Goal: Check status: Check status

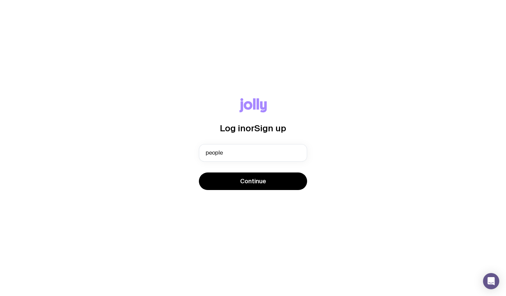
type input "[EMAIL_ADDRESS][DOMAIN_NAME]"
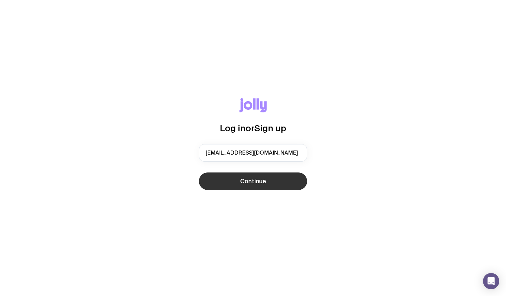
click at [266, 184] on button "Continue" at bounding box center [253, 182] width 108 height 18
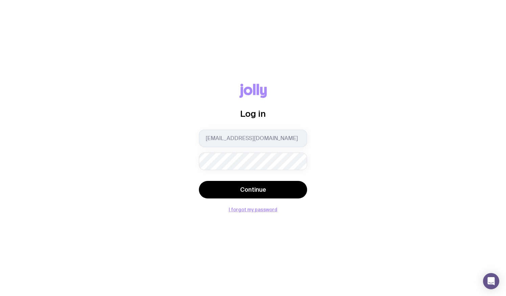
click at [199, 181] on button "Continue" at bounding box center [253, 190] width 108 height 18
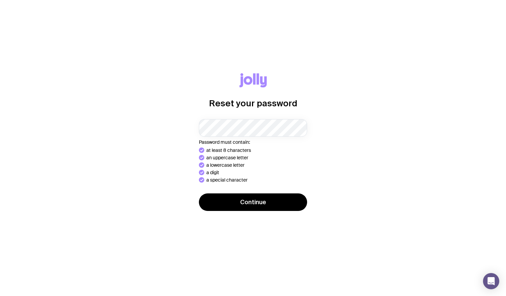
click at [199, 194] on button "Continue" at bounding box center [253, 203] width 108 height 18
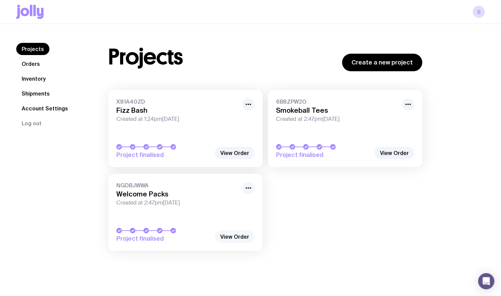
click at [233, 233] on link "View Order" at bounding box center [235, 237] width 40 height 12
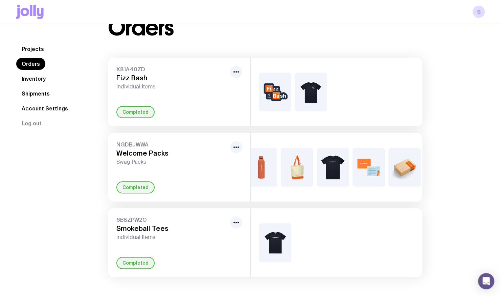
scroll to position [0, 92]
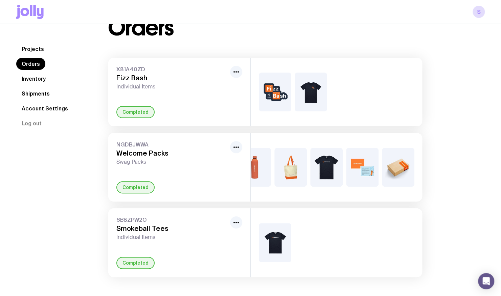
click at [36, 91] on link "Shipments" at bounding box center [35, 94] width 39 height 12
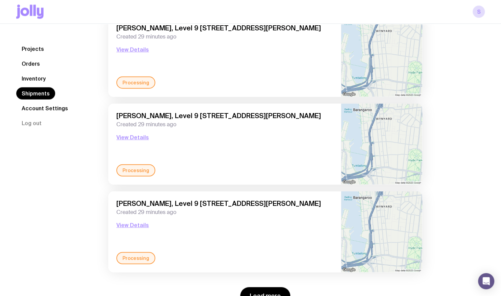
scroll to position [886, 0]
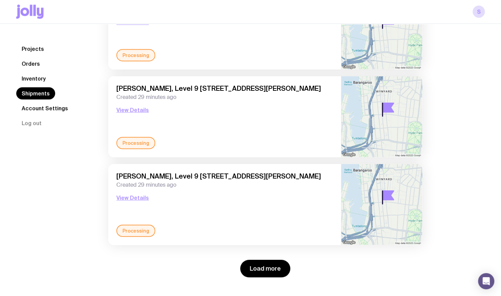
click at [24, 65] on link "Orders" at bounding box center [30, 64] width 29 height 12
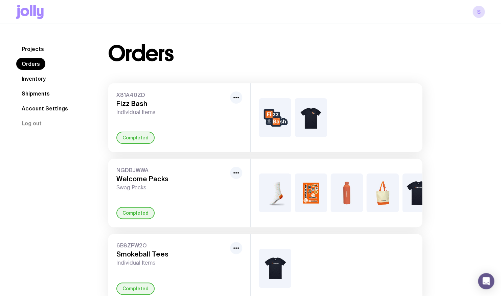
click at [177, 169] on span "NGDBJWWA" at bounding box center [171, 170] width 111 height 7
click at [233, 170] on icon "button" at bounding box center [236, 173] width 8 height 8
click at [149, 191] on div "NGDBJWWA Welcome Packs Swag Packs Rename Completed" at bounding box center [179, 193] width 142 height 69
click at [128, 172] on span "NGDBJWWA" at bounding box center [171, 170] width 111 height 7
click at [28, 46] on link "Projects" at bounding box center [32, 49] width 33 height 12
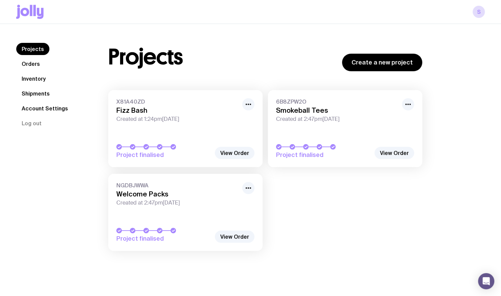
click at [27, 105] on link "Account Settings" at bounding box center [44, 108] width 57 height 12
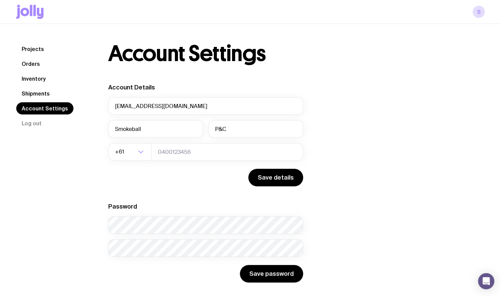
click at [36, 95] on link "Shipments" at bounding box center [35, 94] width 39 height 12
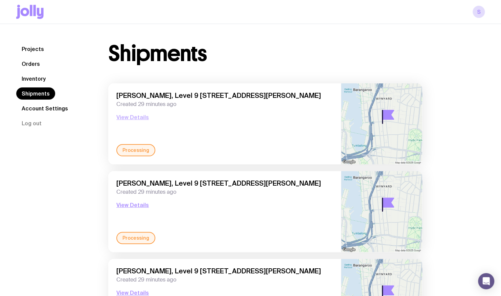
click at [132, 118] on button "View Details" at bounding box center [132, 117] width 32 height 8
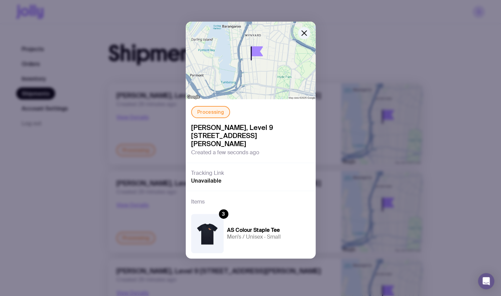
click at [129, 105] on div "Processing [PERSON_NAME], [STREET_ADDRESS][PERSON_NAME] Created a few seconds a…" at bounding box center [250, 148] width 501 height 296
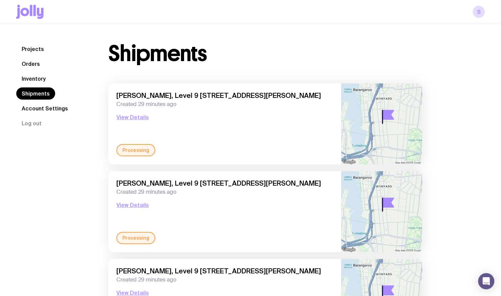
click at [149, 205] on div "[PERSON_NAME], Level 9 [STREET_ADDRESS][PERSON_NAME] Created 29 minutes ago Vie…" at bounding box center [224, 205] width 216 height 53
click at [130, 204] on button "View Details" at bounding box center [132, 205] width 32 height 8
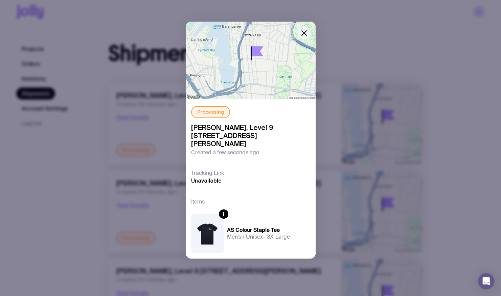
click at [162, 189] on div "Processing [PERSON_NAME], [STREET_ADDRESS][PERSON_NAME] Created a few seconds a…" at bounding box center [250, 148] width 501 height 296
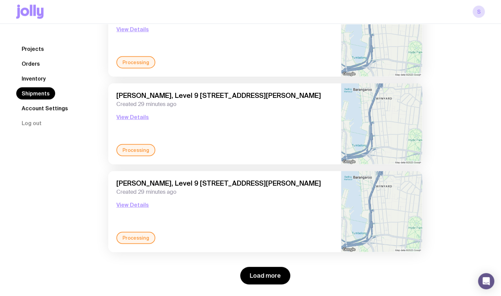
scroll to position [886, 0]
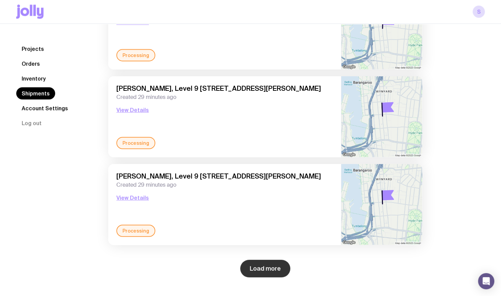
click at [266, 268] on button "Load more" at bounding box center [265, 269] width 50 height 18
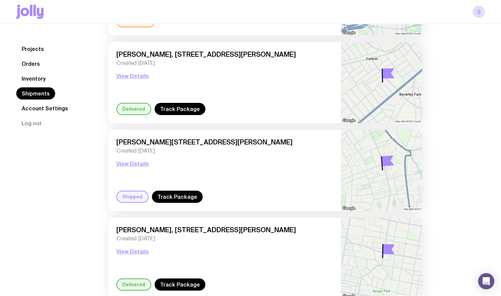
scroll to position [1183, 0]
click at [180, 114] on link "Track Package" at bounding box center [179, 109] width 51 height 12
click at [130, 72] on div "[PERSON_NAME], [STREET_ADDRESS][PERSON_NAME] Created [DATE] View Details" at bounding box center [224, 77] width 216 height 53
click at [131, 75] on button "View Details" at bounding box center [132, 76] width 32 height 8
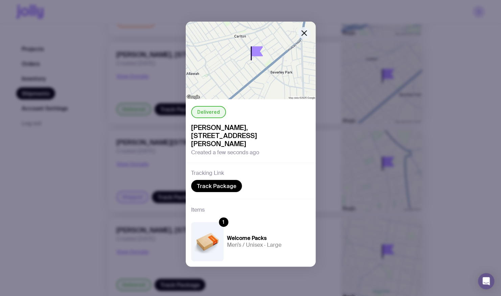
click at [307, 29] on icon "button" at bounding box center [304, 33] width 8 height 8
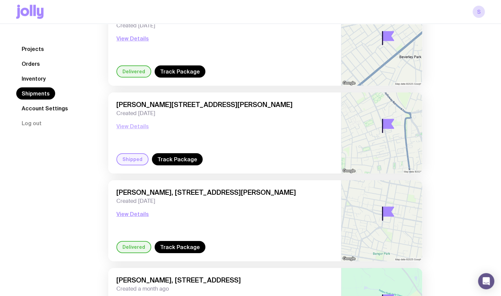
scroll to position [1251, 0]
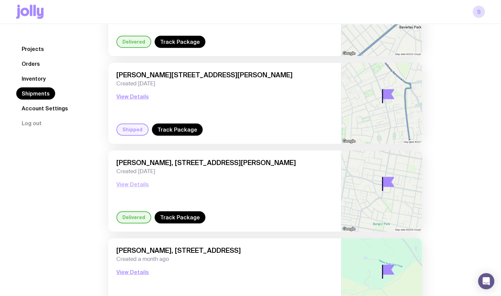
click at [129, 182] on button "View Details" at bounding box center [132, 185] width 32 height 8
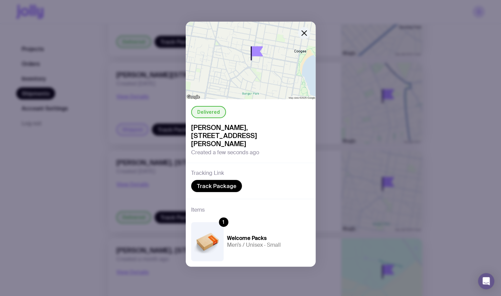
click at [306, 35] on icon "button" at bounding box center [304, 33] width 8 height 8
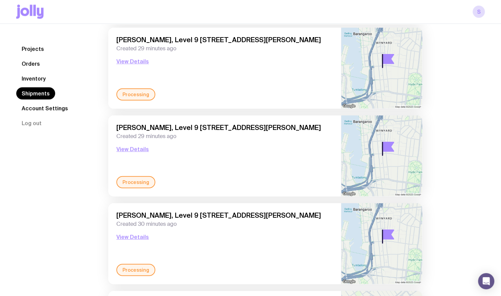
scroll to position [1104, 0]
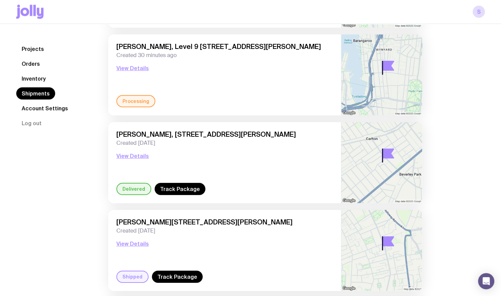
click at [37, 63] on link "Orders" at bounding box center [30, 64] width 29 height 12
